Goal: Information Seeking & Learning: Learn about a topic

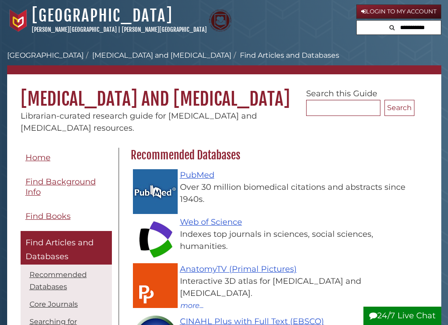
scroll to position [237, 301]
click at [395, 13] on link "Login to My Account" at bounding box center [398, 11] width 85 height 14
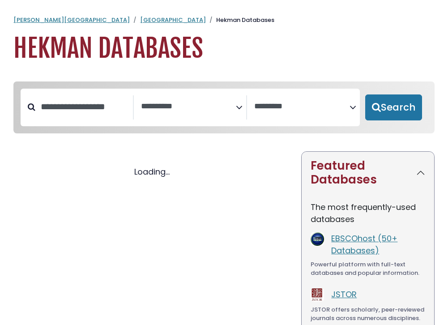
select select "Database Subject Filter"
select select "Database Vendors Filter"
select select "Database Subject Filter"
select select "Database Vendors Filter"
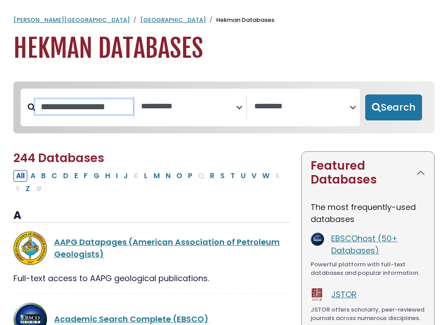
click at [83, 109] on input "Search database by title or keyword" at bounding box center [83, 106] width 97 height 15
click at [347, 295] on link "JSTOR" at bounding box center [343, 293] width 25 height 11
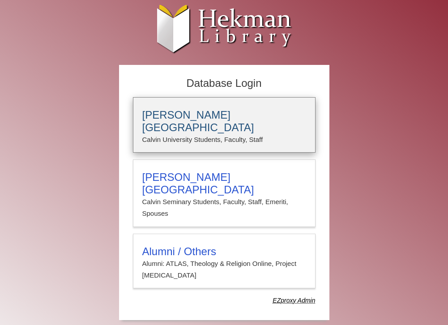
type input "**********"
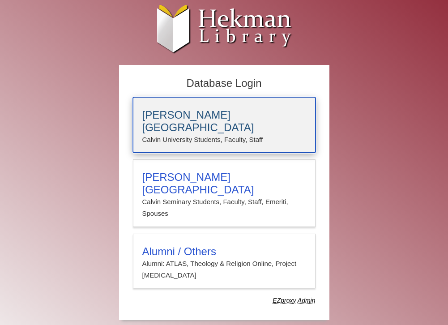
click at [226, 116] on h3 "[PERSON_NAME][GEOGRAPHIC_DATA]" at bounding box center [224, 121] width 164 height 25
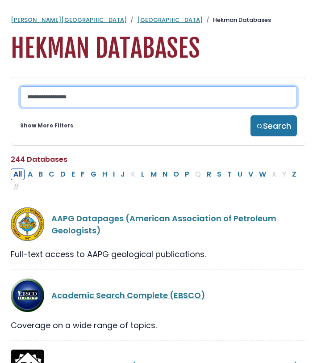
click at [130, 100] on input "Search database by title or keyword" at bounding box center [158, 96] width 277 height 21
type input "*****"
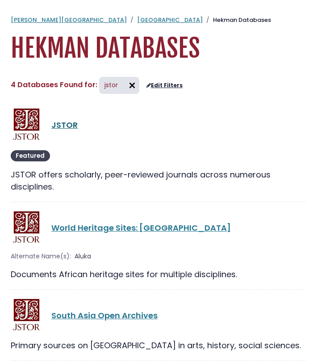
click at [62, 130] on link "JSTOR" at bounding box center [64, 124] width 26 height 11
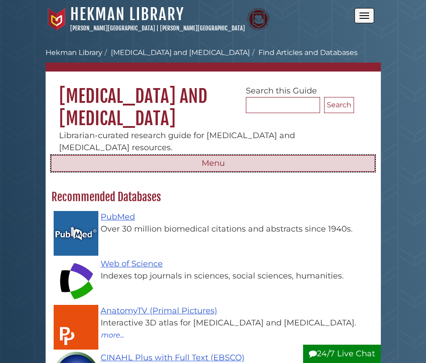
click at [213, 169] on button "Menu" at bounding box center [213, 163] width 324 height 17
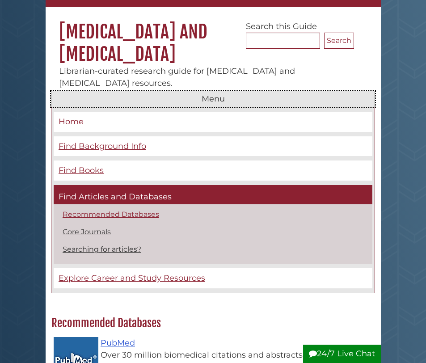
scroll to position [63, 0]
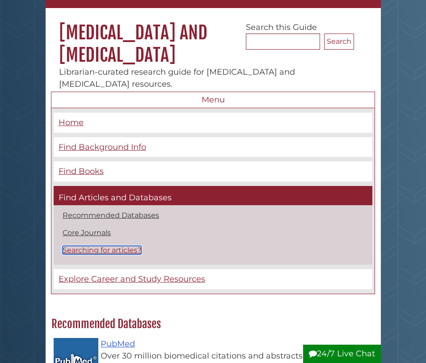
click at [111, 248] on link "Searching for articles?" at bounding box center [102, 250] width 79 height 8
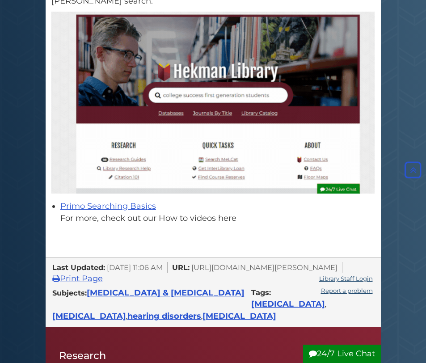
scroll to position [871, 0]
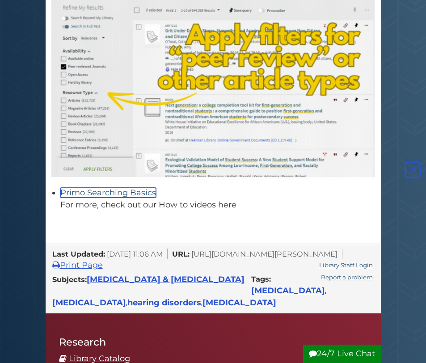
click at [122, 197] on link "Primo Searching Basics" at bounding box center [108, 193] width 96 height 10
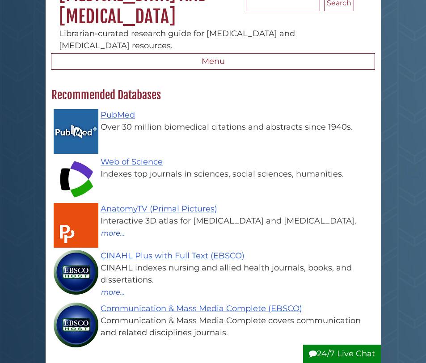
scroll to position [105, 0]
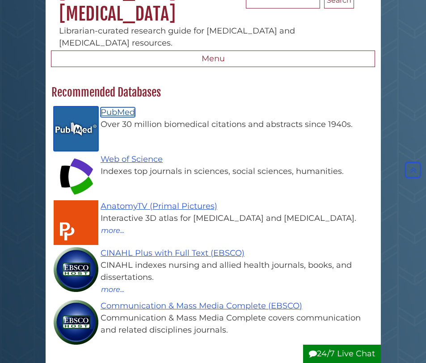
click at [115, 115] on link "PubMed" at bounding box center [118, 112] width 34 height 10
